Goal: Information Seeking & Learning: Learn about a topic

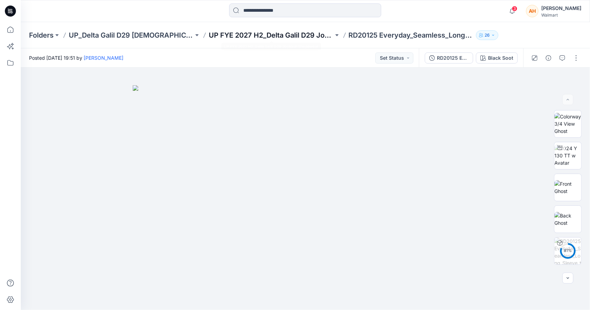
click at [316, 36] on p "UP FYE 2027 H2_Delta Galil D29 Joyspun Shapewear" at bounding box center [271, 35] width 125 height 10
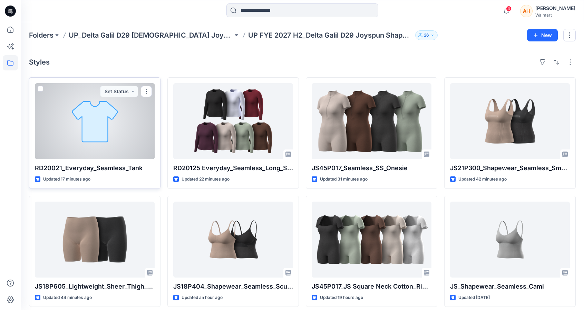
click at [94, 125] on div at bounding box center [95, 121] width 120 height 76
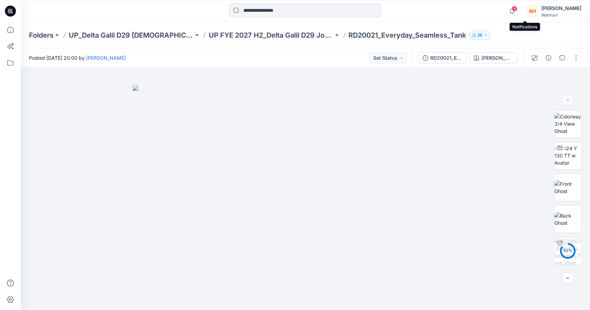
click at [517, 10] on span "4" at bounding box center [515, 9] width 6 height 6
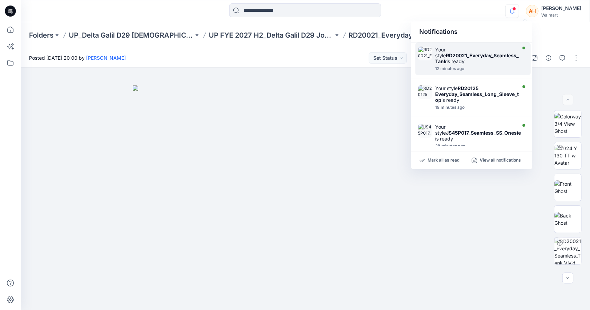
click at [470, 63] on div "Your style RD20021_Everyday_Seamless_Tank is ready" at bounding box center [478, 56] width 86 height 18
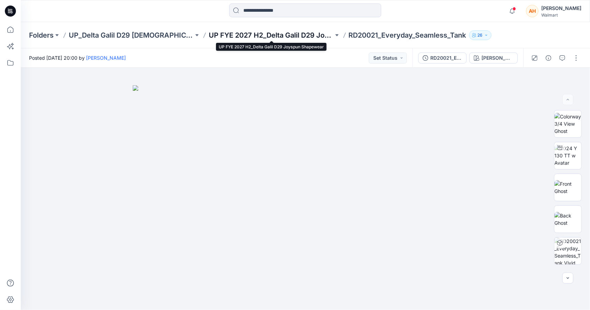
click at [314, 38] on p "UP FYE 2027 H2_Delta Galil D29 Joyspun Shapewear" at bounding box center [271, 35] width 125 height 10
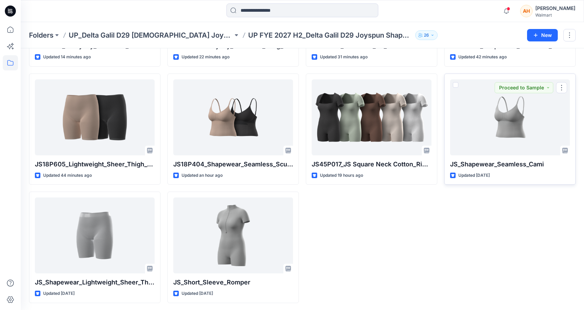
scroll to position [19, 0]
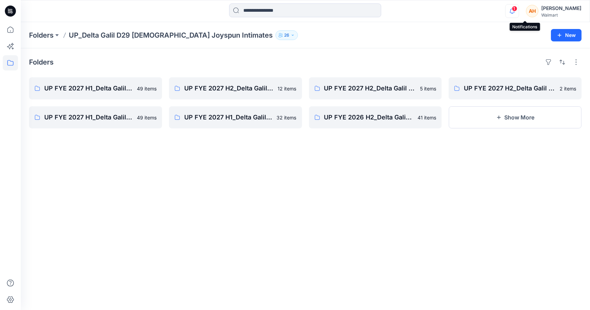
click at [514, 13] on icon "button" at bounding box center [511, 11] width 5 height 4
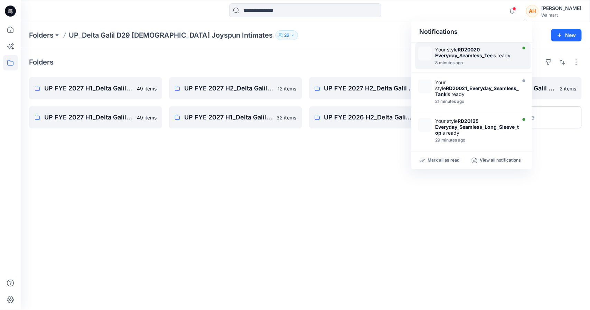
click at [486, 44] on div "Your style RD20020 Everyday_Seamless_Tee is ready 8 minutes ago" at bounding box center [472, 55] width 115 height 27
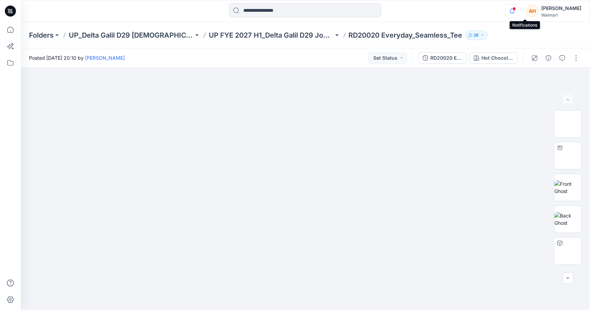
click at [518, 7] on icon "button" at bounding box center [511, 11] width 13 height 14
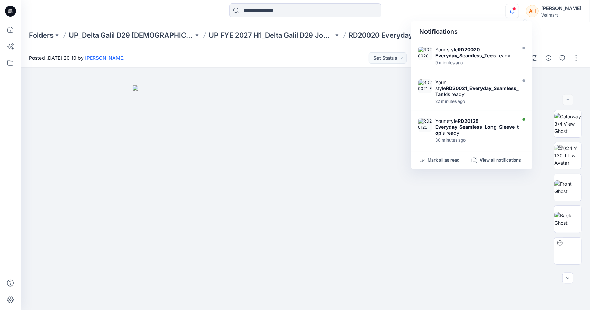
click at [518, 12] on icon "button" at bounding box center [511, 11] width 13 height 14
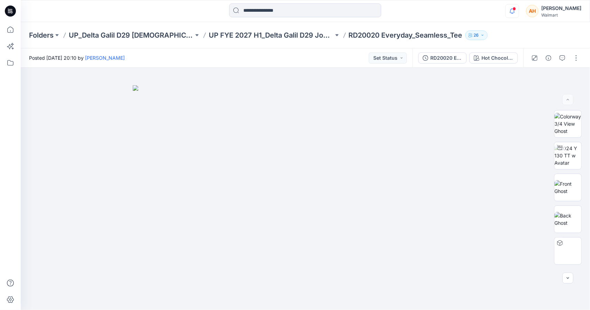
click at [518, 12] on icon "button" at bounding box center [511, 11] width 13 height 14
